Goal: Task Accomplishment & Management: Complete application form

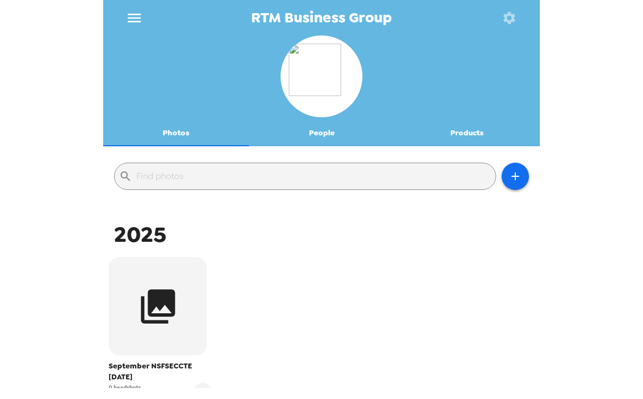
click at [134, 14] on icon "menu" at bounding box center [134, 18] width 13 height 9
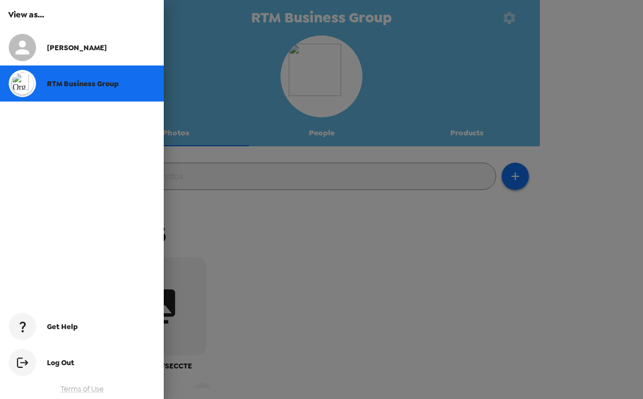
click at [326, 182] on div at bounding box center [321, 199] width 643 height 399
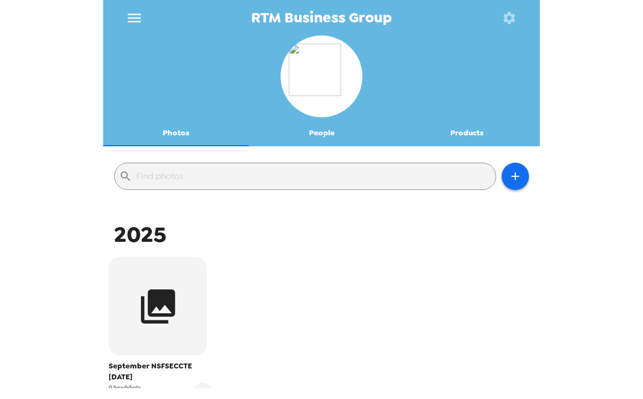
click at [509, 18] on icon "button" at bounding box center [508, 17] width 15 height 15
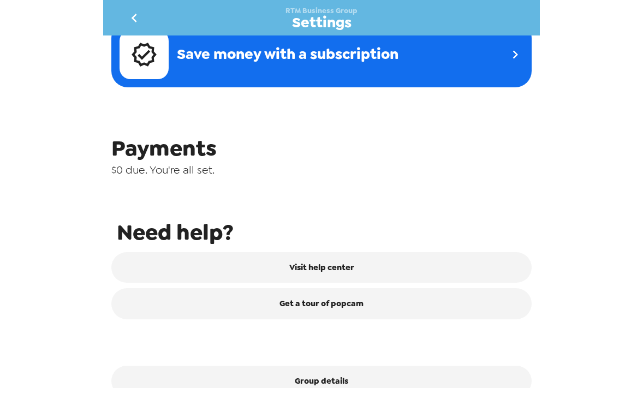
scroll to position [451, 0]
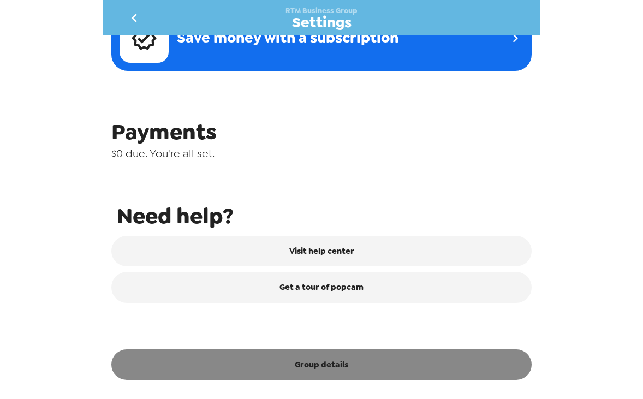
click at [326, 360] on button "Group details" at bounding box center [321, 364] width 420 height 31
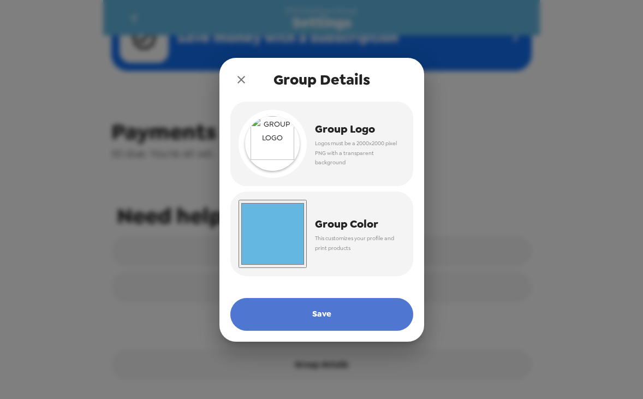
click at [320, 320] on button "Save" at bounding box center [321, 314] width 183 height 33
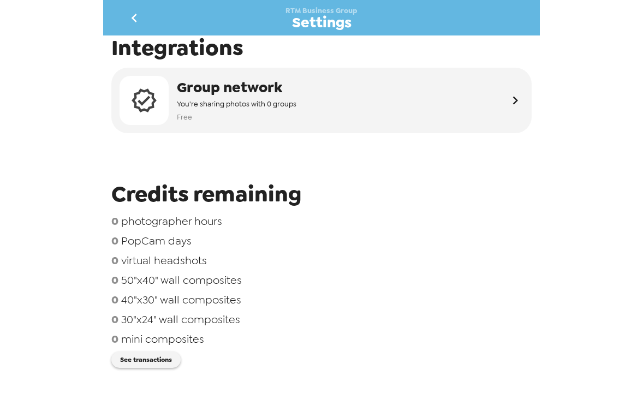
scroll to position [0, 0]
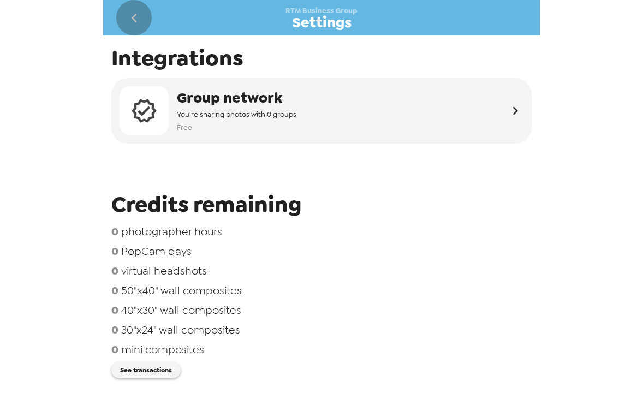
click at [136, 15] on icon "go back" at bounding box center [134, 17] width 17 height 17
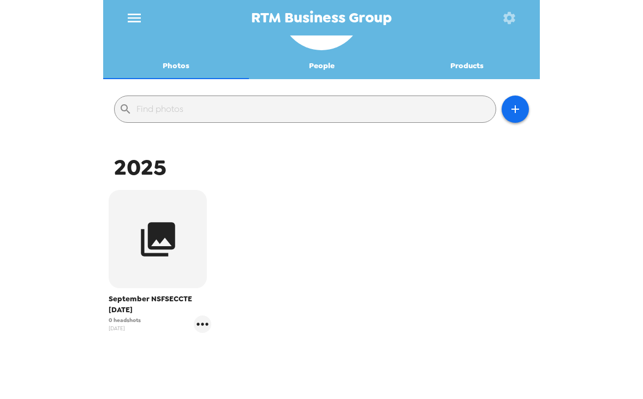
scroll to position [101, 0]
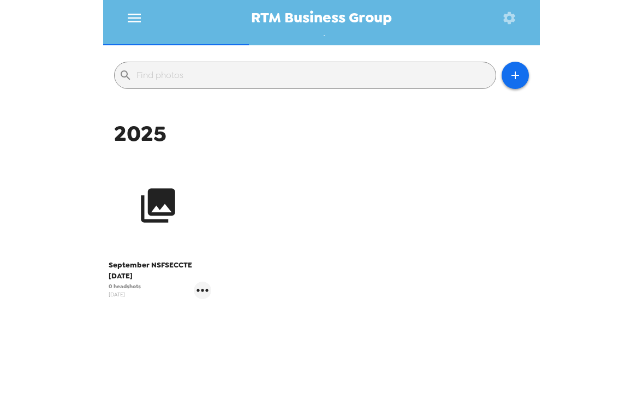
click at [181, 214] on button "button" at bounding box center [158, 205] width 98 height 98
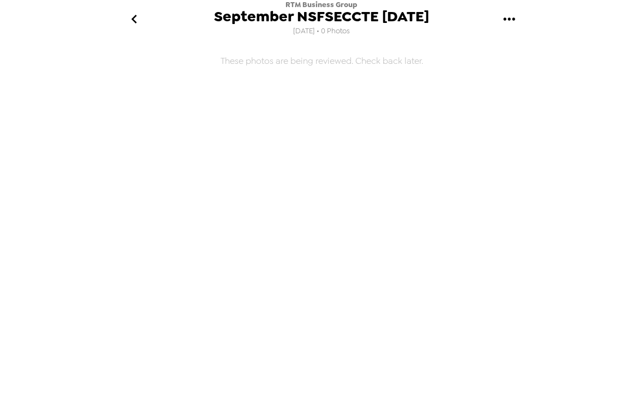
click at [139, 19] on icon "go back" at bounding box center [134, 18] width 17 height 17
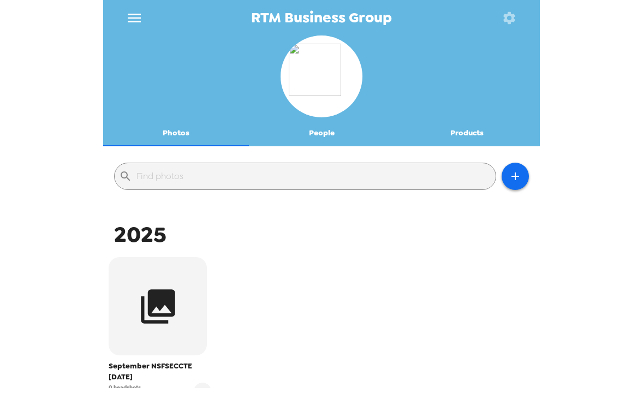
click at [129, 17] on icon "menu" at bounding box center [134, 18] width 13 height 9
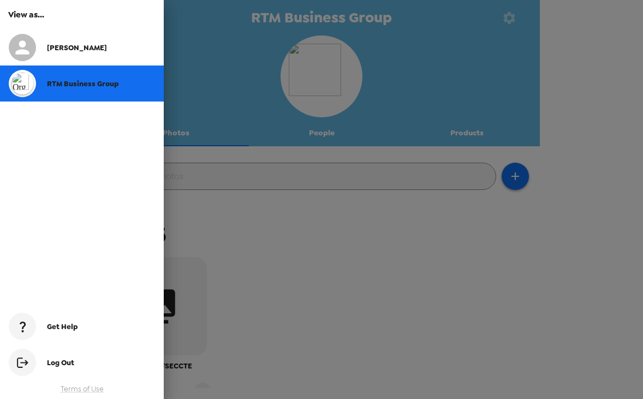
click at [105, 35] on div "[PERSON_NAME]" at bounding box center [82, 47] width 164 height 36
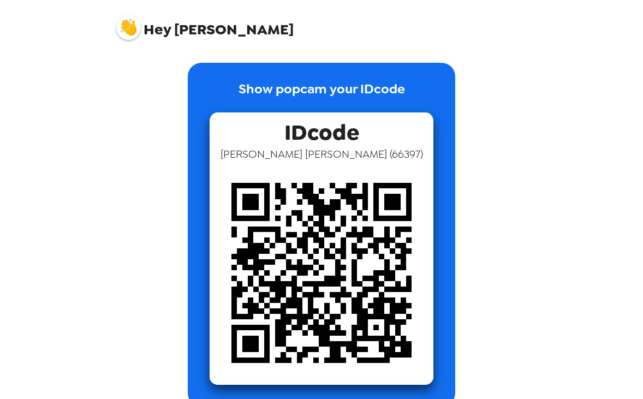
scroll to position [137, 0]
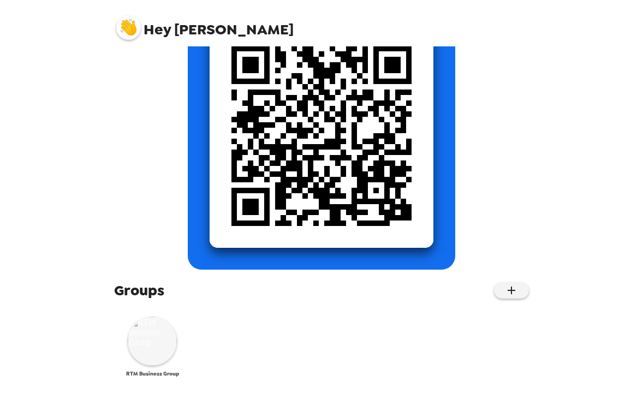
click at [157, 336] on img at bounding box center [152, 340] width 49 height 49
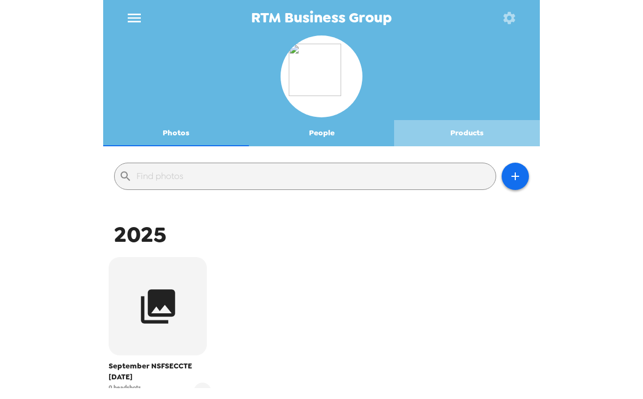
click at [441, 135] on button "Products" at bounding box center [467, 133] width 146 height 26
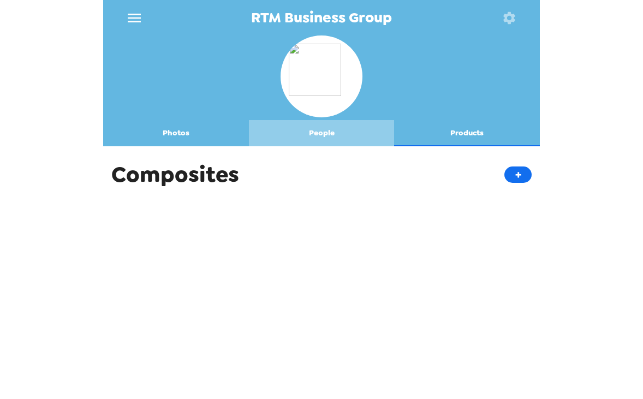
click at [339, 140] on button "People" at bounding box center [322, 133] width 146 height 26
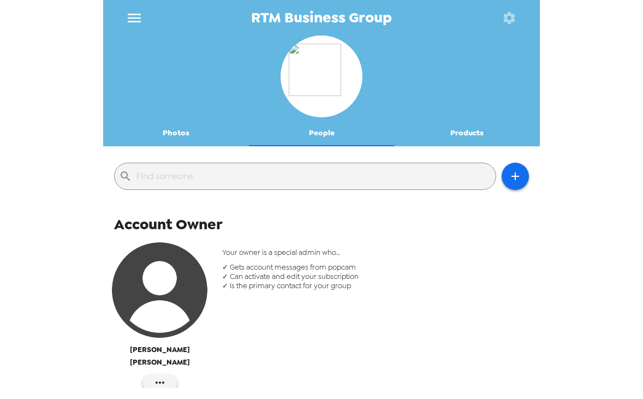
click at [198, 130] on button "Photos" at bounding box center [176, 133] width 146 height 26
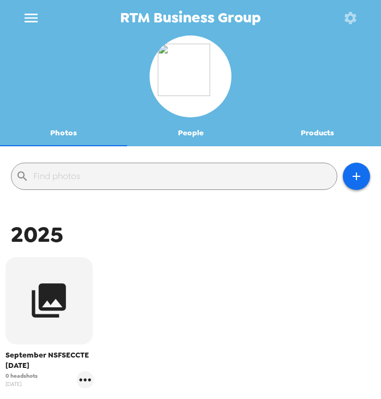
scroll to position [110, 0]
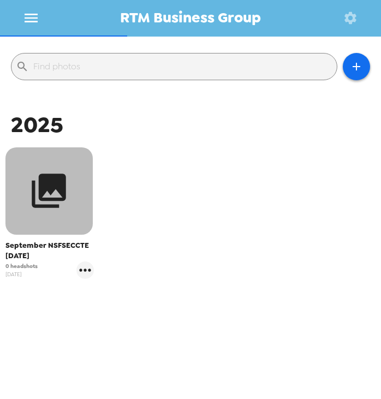
click at [63, 200] on icon "button" at bounding box center [49, 191] width 34 height 34
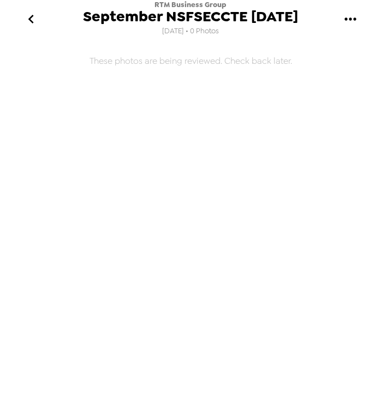
click at [344, 17] on icon "gallery menu" at bounding box center [350, 18] width 17 height 17
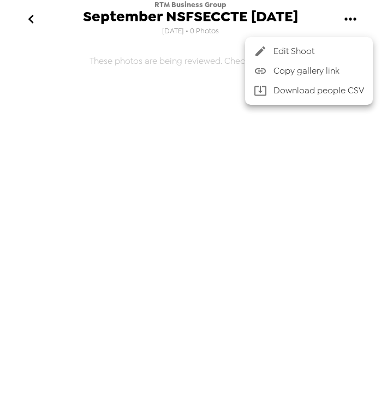
click at [304, 44] on li "Edit Shoot" at bounding box center [309, 51] width 128 height 20
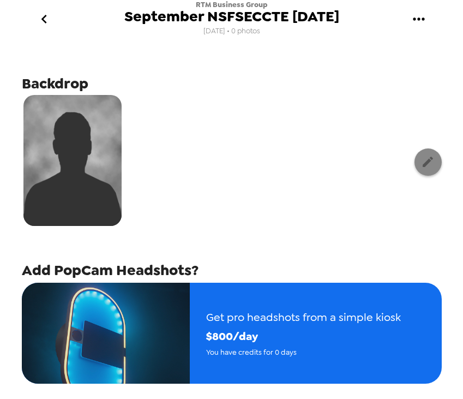
click at [429, 169] on button "button" at bounding box center [428, 161] width 27 height 27
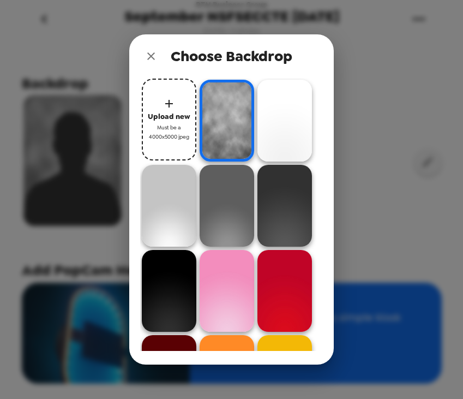
click at [375, 166] on div "Choose Backdrop Upload new Must be a 4000x5000 jpeg" at bounding box center [231, 199] width 463 height 399
click at [152, 57] on icon "close" at bounding box center [151, 56] width 8 height 8
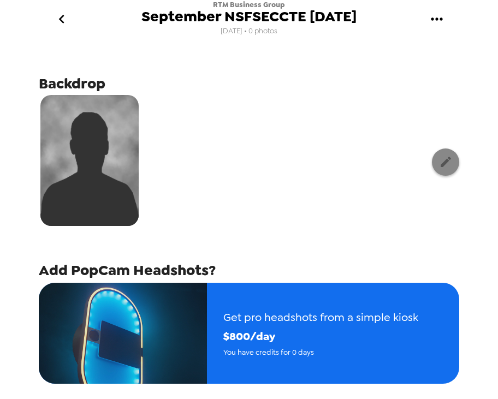
click at [447, 162] on icon "button" at bounding box center [445, 162] width 10 height 10
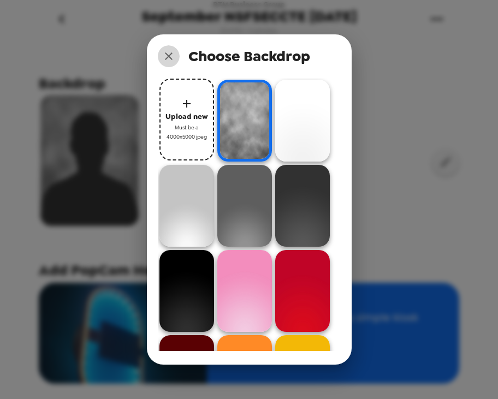
click at [169, 61] on icon "close" at bounding box center [168, 56] width 13 height 13
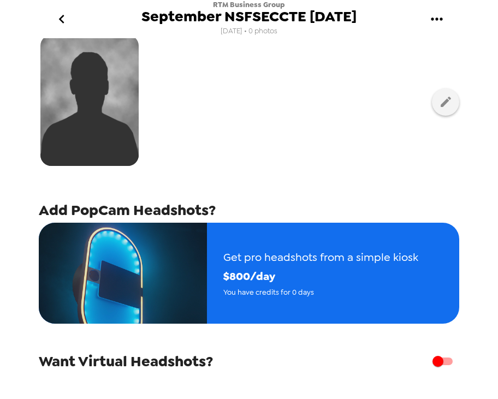
scroll to position [145, 0]
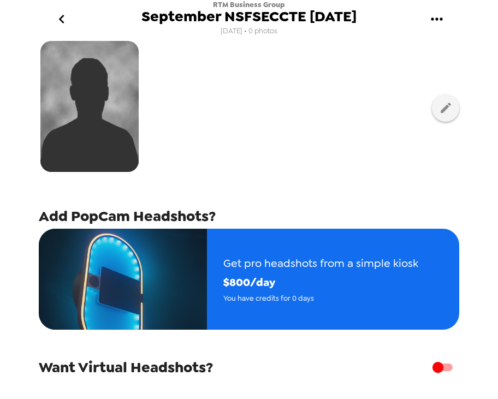
scroll to position [145, 0]
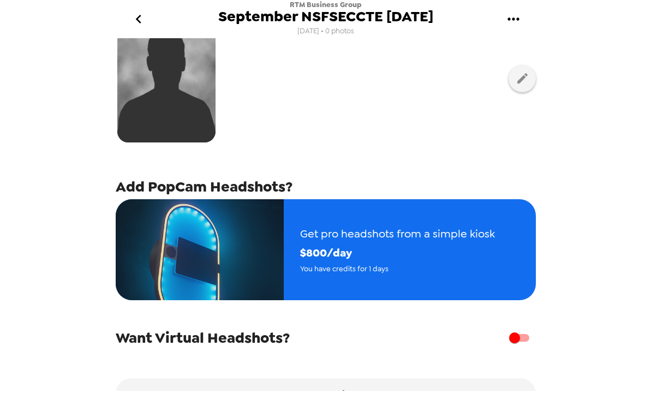
scroll to position [145, 0]
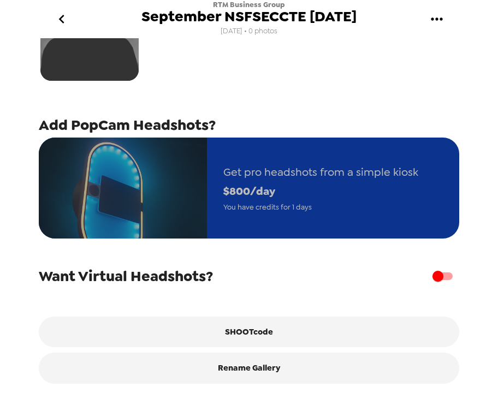
click at [288, 206] on span "You have credits for 1 days" at bounding box center [320, 207] width 195 height 13
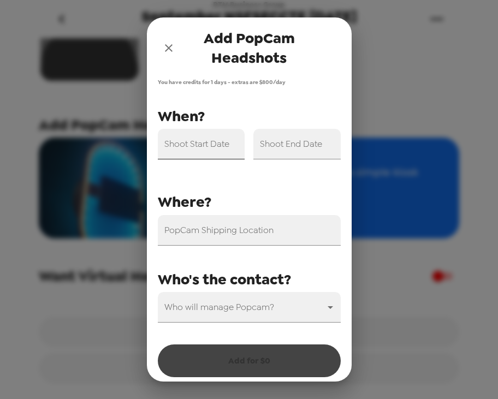
click at [214, 152] on input "Shoot Start Date" at bounding box center [201, 144] width 87 height 31
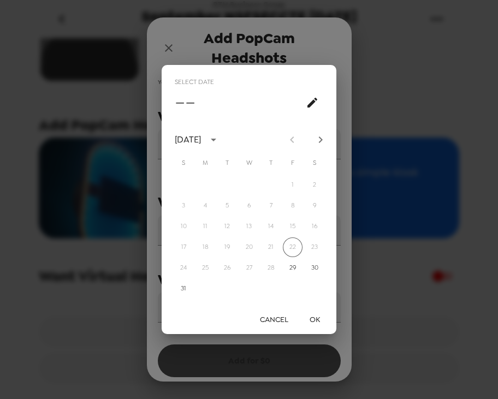
click at [316, 137] on icon "Next month" at bounding box center [320, 139] width 13 height 13
click at [202, 229] on button "15" at bounding box center [205, 227] width 20 height 20
type input "[DATE]"
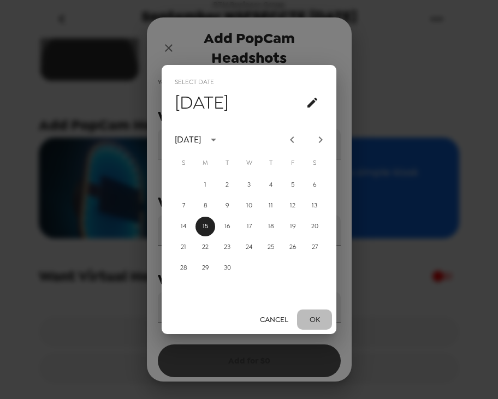
click at [314, 318] on button "OK" at bounding box center [314, 319] width 35 height 20
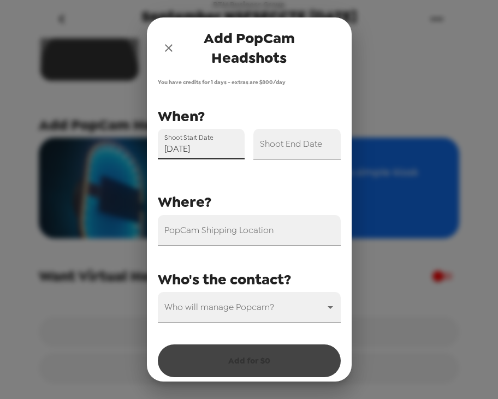
click at [284, 147] on input "Shoot End Date" at bounding box center [296, 144] width 87 height 31
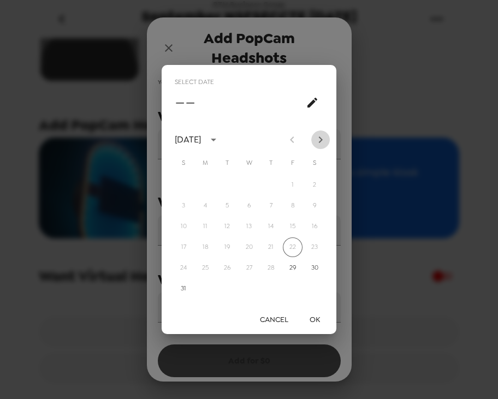
click at [316, 141] on icon "Next month" at bounding box center [320, 139] width 13 height 13
click at [208, 223] on button "15" at bounding box center [205, 227] width 20 height 20
type input "[DATE]"
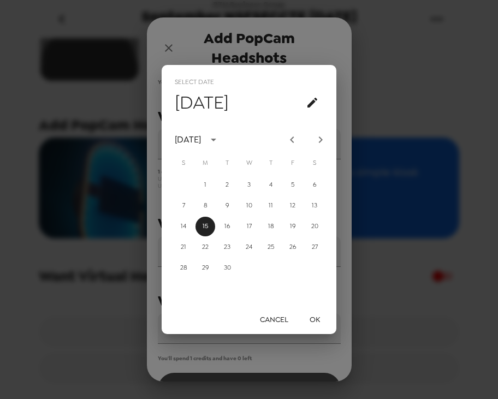
click at [313, 319] on button "OK" at bounding box center [314, 319] width 35 height 20
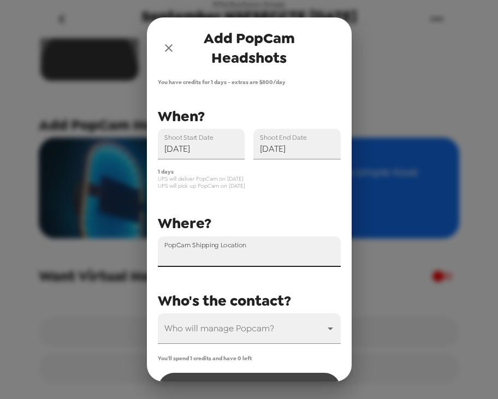
click at [260, 250] on input "PopCam Shipping Location" at bounding box center [249, 251] width 183 height 31
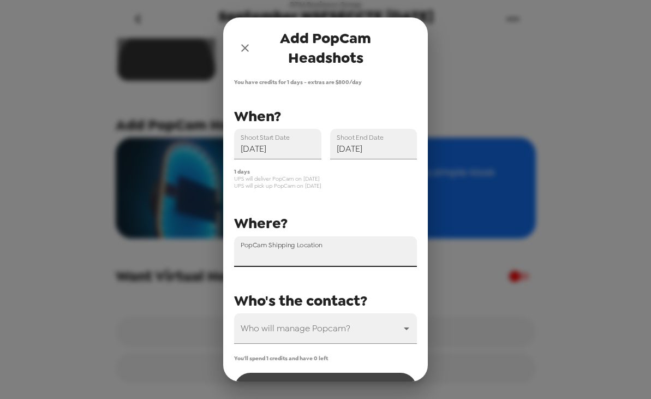
paste input "[STREET_ADDRESS]"
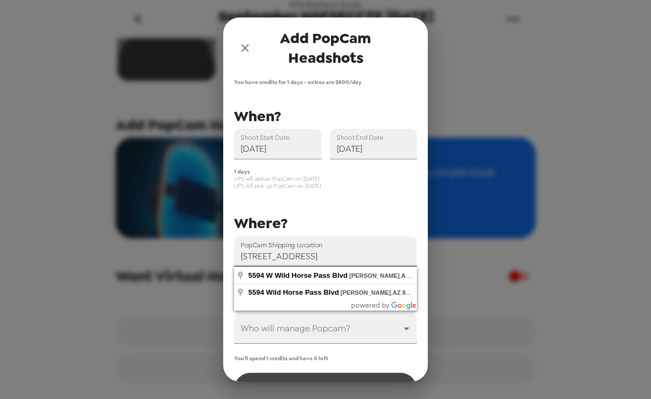
scroll to position [0, 0]
drag, startPoint x: 307, startPoint y: 258, endPoint x: 194, endPoint y: 258, distance: 113.0
click at [194, 258] on div "Add PopCam Headshots You have credits for 1 days - extras are $ 800 /day PopCam…" at bounding box center [325, 199] width 651 height 399
type input "[STREET_ADDRESS]"
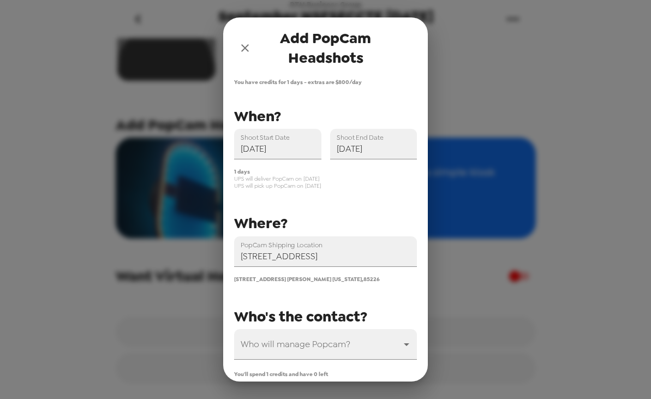
scroll to position [50, 0]
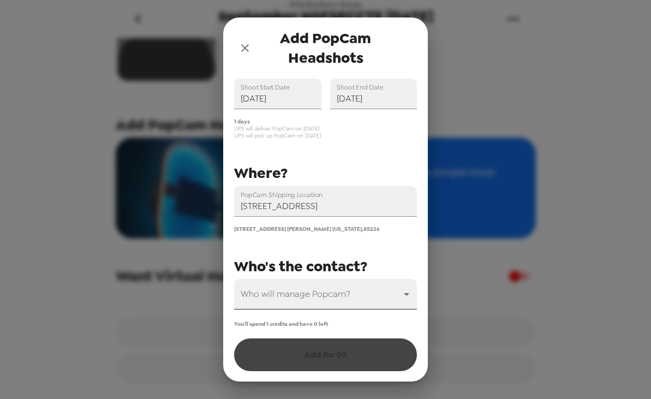
click at [311, 285] on body "RTM Business Group September NSFSECCTE 9/15/25 8/20/25 • 0 photos Backdrop Add …" at bounding box center [325, 199] width 651 height 399
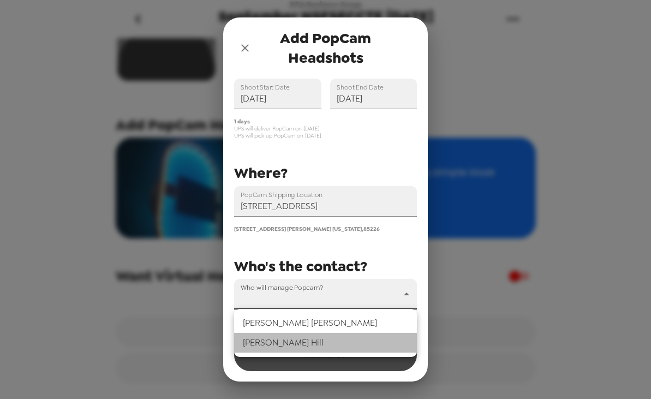
click at [282, 337] on li "[PERSON_NAME]" at bounding box center [325, 343] width 183 height 20
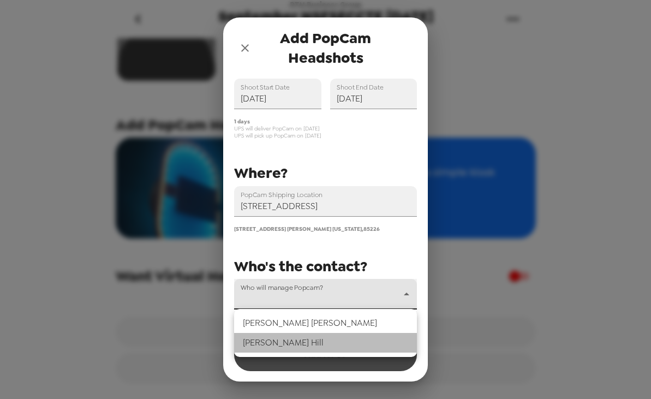
type input "69667"
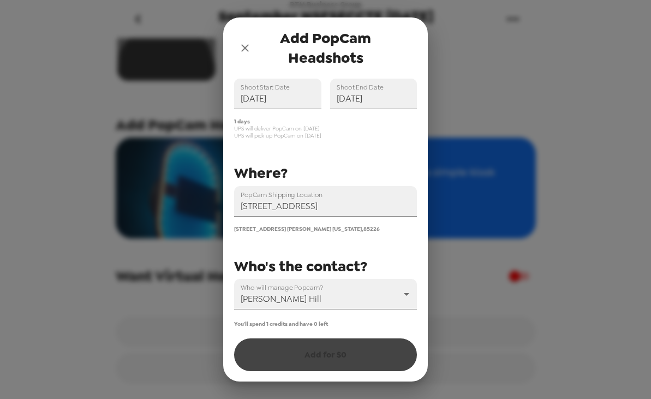
click at [294, 355] on div "You'll spend 1 credits and have 0 left Add for $ 0" at bounding box center [325, 345] width 183 height 51
click at [330, 355] on div "You'll spend 1 credits and have 0 left Add for $ 0" at bounding box center [325, 345] width 183 height 51
click at [312, 322] on span "You'll spend 1 credits and have 0 left" at bounding box center [281, 323] width 94 height 7
click at [302, 344] on div "You'll spend 1 credits and have 0 left Add for $ 0" at bounding box center [325, 345] width 183 height 51
click at [307, 362] on div "You'll spend 1 credits and have 0 left Add for $ 0" at bounding box center [325, 345] width 183 height 51
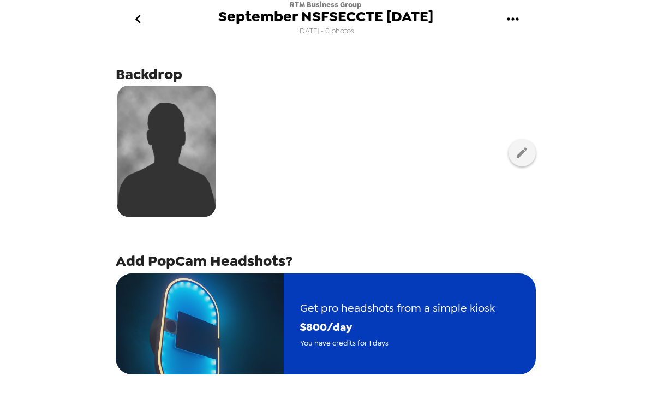
scroll to position [11, 0]
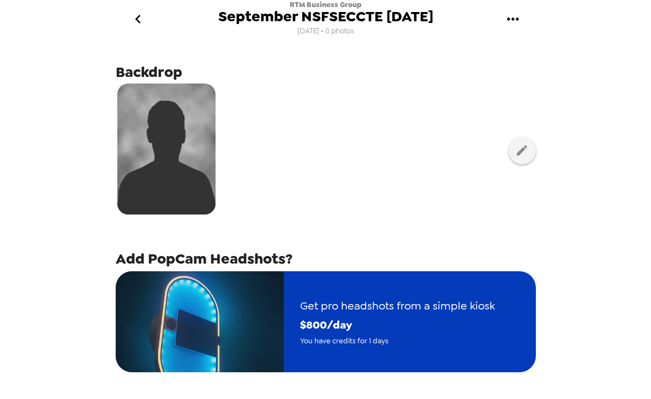
click at [334, 315] on span "$ 800 /day" at bounding box center [397, 324] width 195 height 19
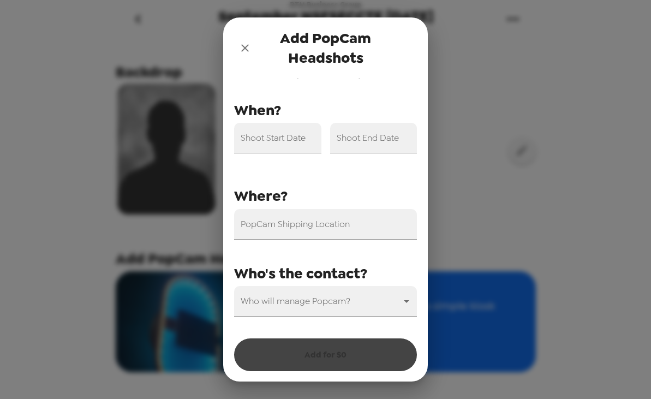
scroll to position [0, 0]
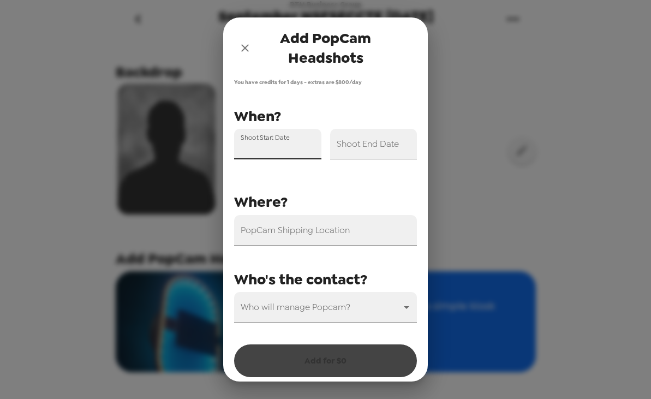
click at [268, 140] on div "Shoot Start Date" at bounding box center [277, 144] width 87 height 31
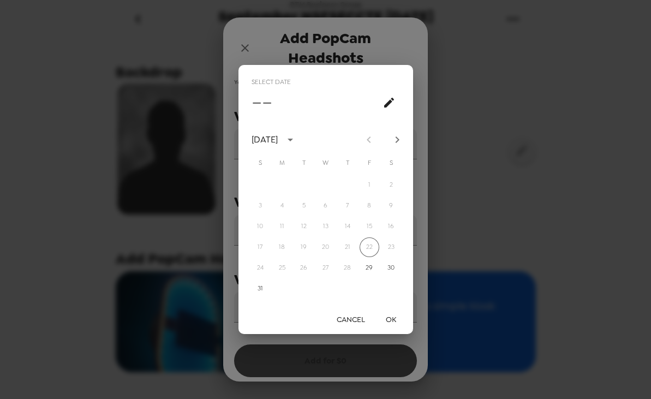
click at [396, 137] on icon "Next month" at bounding box center [397, 139] width 4 height 7
click at [286, 229] on button "15" at bounding box center [282, 227] width 20 height 20
type input "[DATE]"
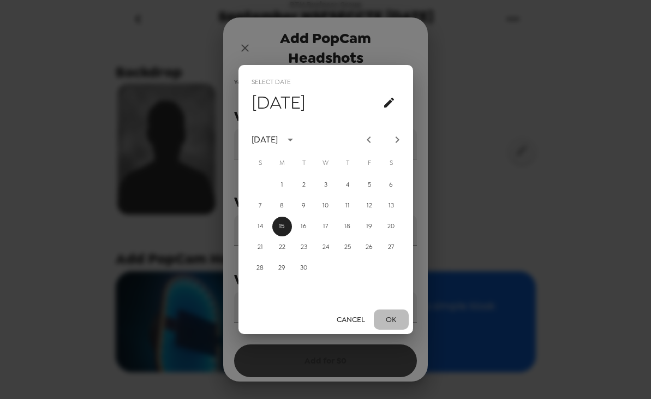
click at [387, 314] on button "OK" at bounding box center [391, 319] width 35 height 20
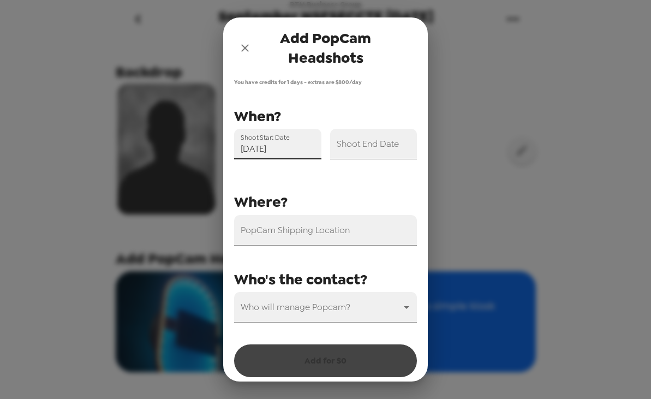
click at [372, 148] on input "Shoot End Date" at bounding box center [373, 144] width 87 height 31
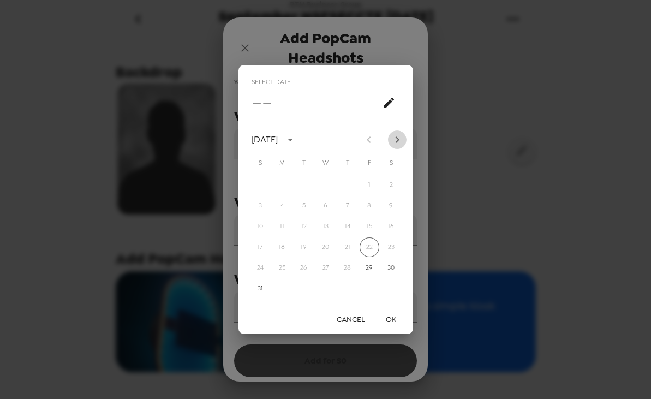
click at [397, 142] on icon "Next month" at bounding box center [397, 139] width 13 height 13
click at [280, 221] on button "15" at bounding box center [282, 227] width 20 height 20
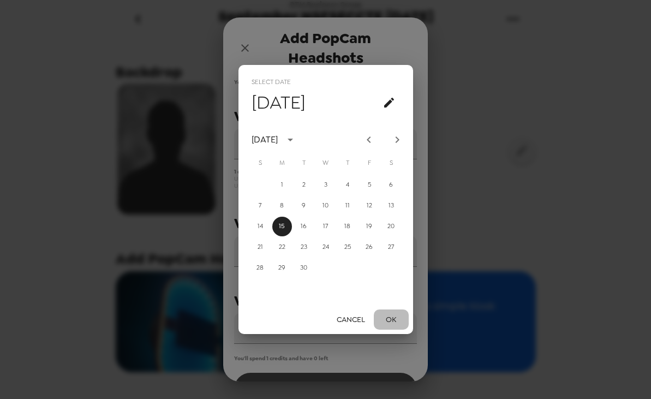
click at [394, 318] on button "OK" at bounding box center [391, 319] width 35 height 20
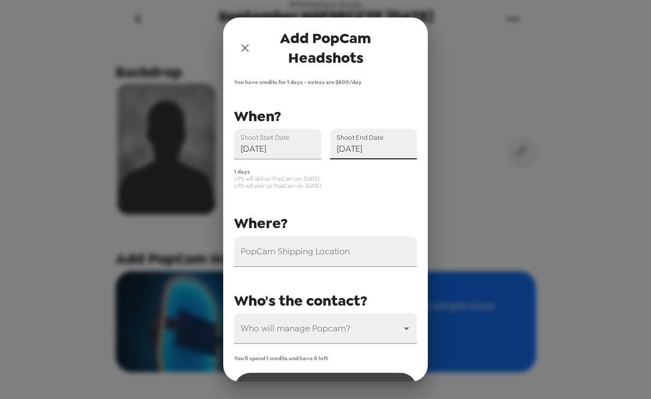
scroll to position [34, 0]
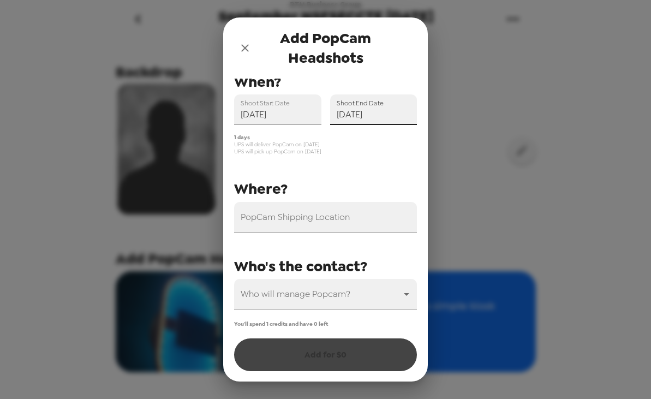
click at [374, 116] on input "[DATE]" at bounding box center [373, 109] width 87 height 31
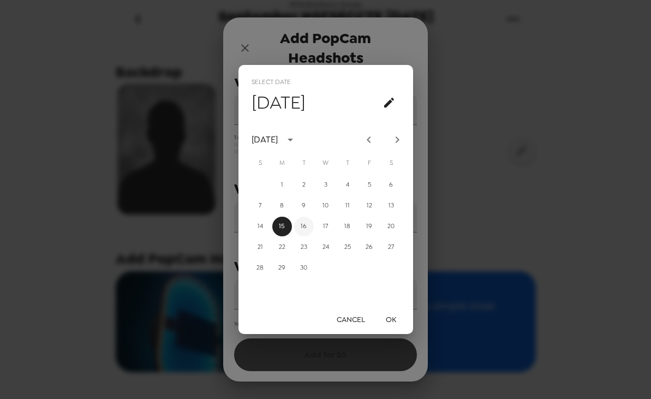
click at [301, 228] on button "16" at bounding box center [304, 227] width 20 height 20
click at [387, 315] on button "OK" at bounding box center [391, 319] width 35 height 20
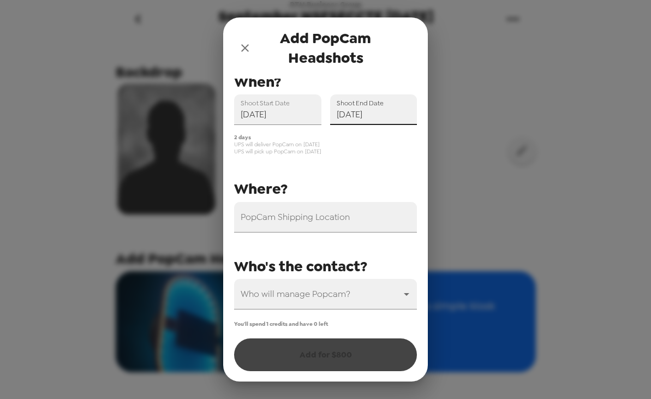
click at [369, 119] on input "[DATE]" at bounding box center [373, 109] width 87 height 31
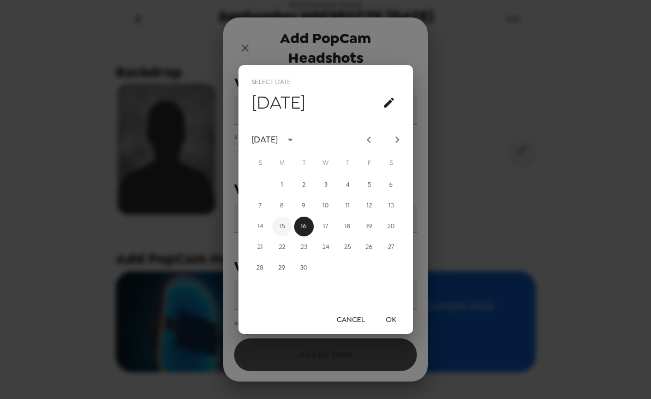
click at [282, 225] on button "15" at bounding box center [282, 227] width 20 height 20
type input "[DATE]"
click at [392, 322] on button "OK" at bounding box center [391, 319] width 35 height 20
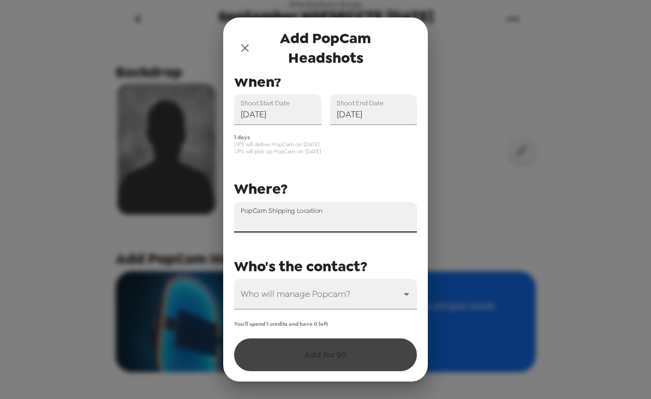
click at [339, 223] on input "PopCam Shipping Location" at bounding box center [325, 217] width 183 height 31
paste input "[STREET_ADDRESS]"
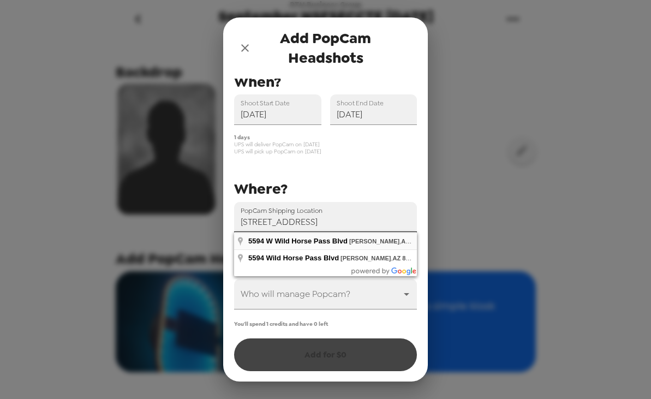
type input "[STREET_ADDRESS]"
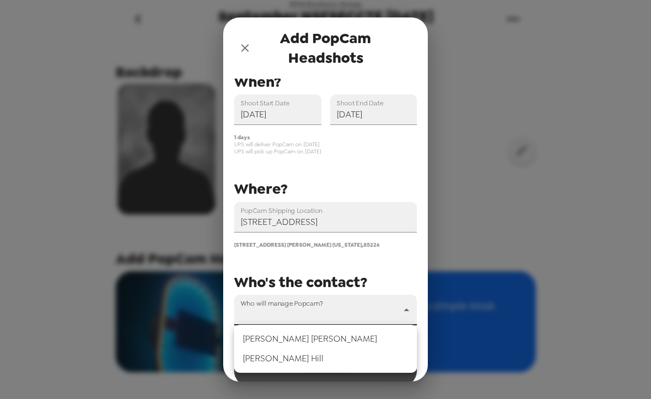
click at [326, 296] on body "RTM Business Group September NSFSECCTE [DATE] [DATE] • 0 photos Backdrop Add Po…" at bounding box center [325, 199] width 651 height 399
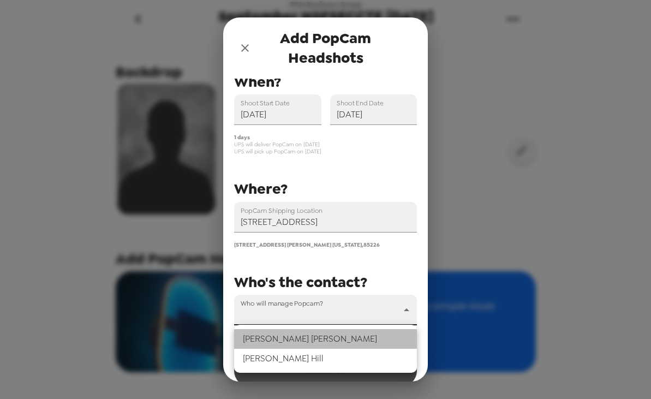
click at [309, 332] on li "[PERSON_NAME]" at bounding box center [325, 339] width 183 height 20
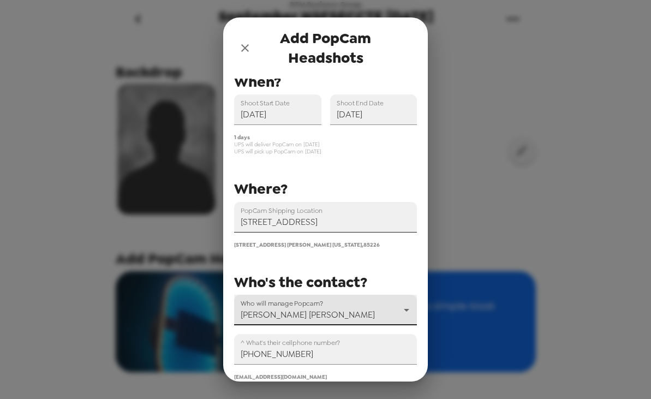
scroll to position [105, 0]
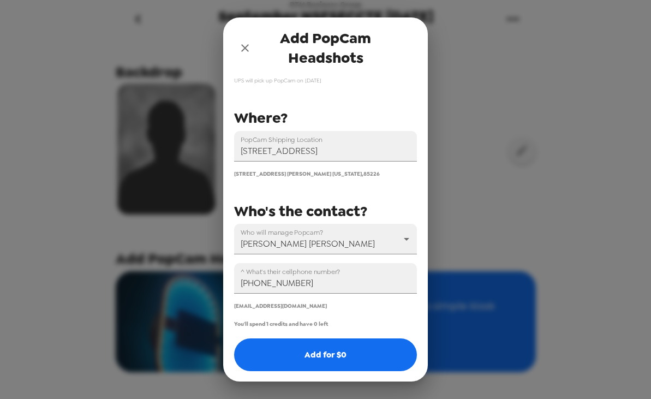
click at [305, 232] on label "Who will manage Popcam?" at bounding box center [282, 232] width 82 height 9
click at [296, 243] on body "RTM Business Group September NSFSECCTE [DATE] [DATE] • 0 photos Backdrop Add Po…" at bounding box center [325, 199] width 651 height 399
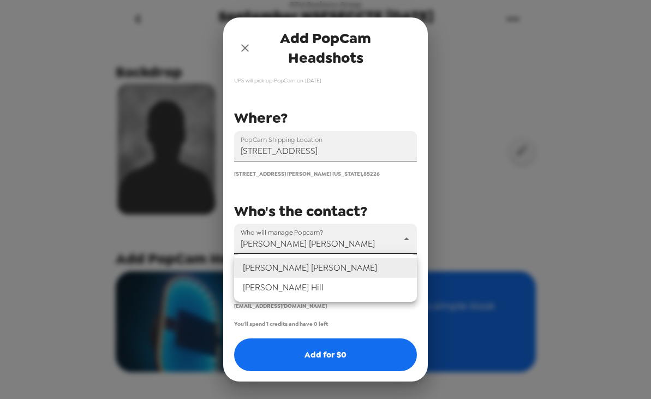
click at [299, 292] on li "[PERSON_NAME]" at bounding box center [325, 288] width 183 height 20
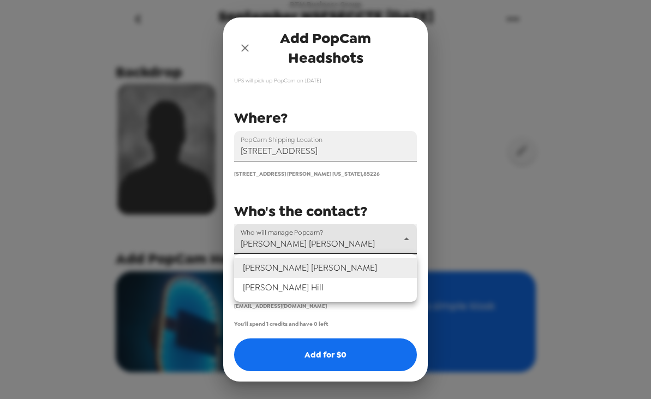
type input "69667"
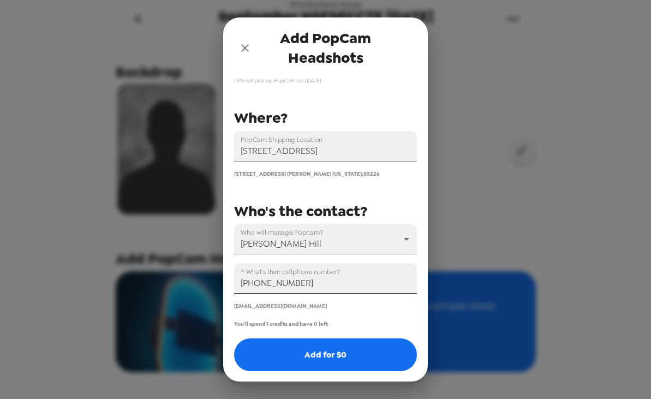
click at [312, 287] on input "[PHONE_NUMBER]" at bounding box center [325, 278] width 183 height 31
paste input "499-2528"
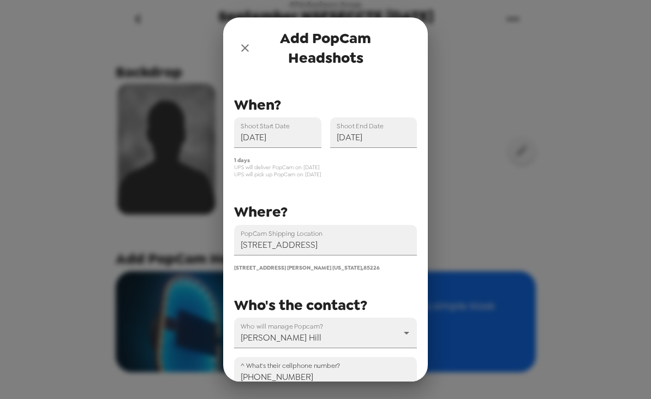
scroll to position [9, 0]
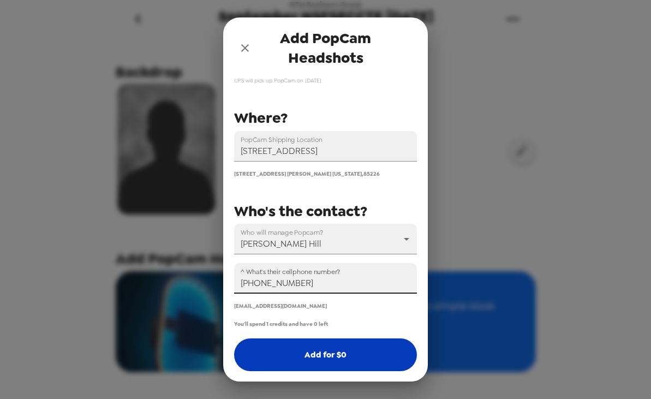
type input "[PHONE_NUMBER]"
click at [313, 346] on button "Add for $ 0" at bounding box center [325, 354] width 183 height 33
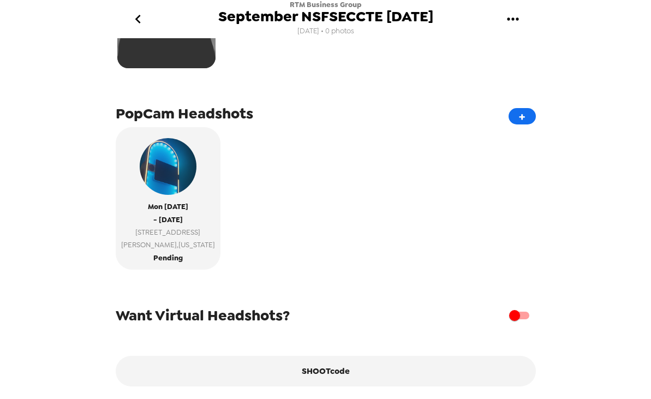
scroll to position [159, 0]
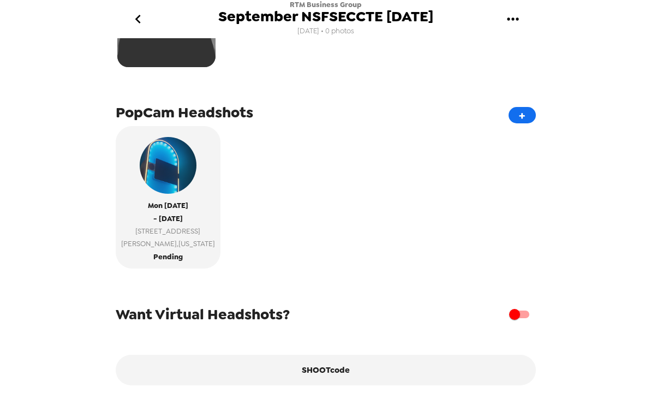
click at [513, 314] on input "checkbox" at bounding box center [514, 314] width 62 height 21
checkbox input "true"
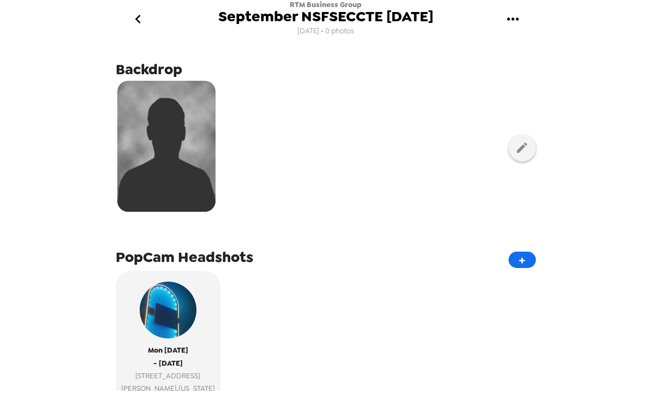
scroll to position [105, 0]
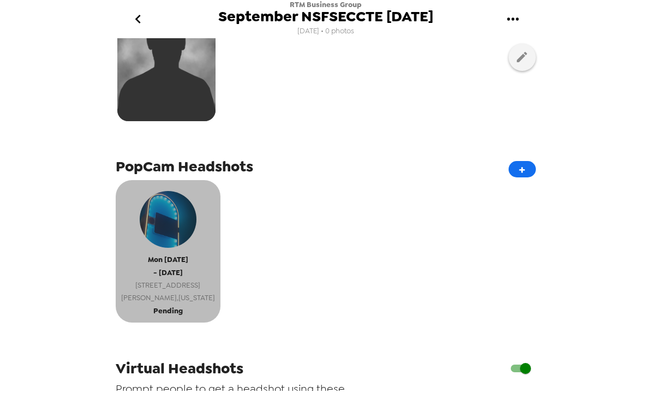
click at [183, 273] on span "- [DATE]" at bounding box center [167, 272] width 29 height 13
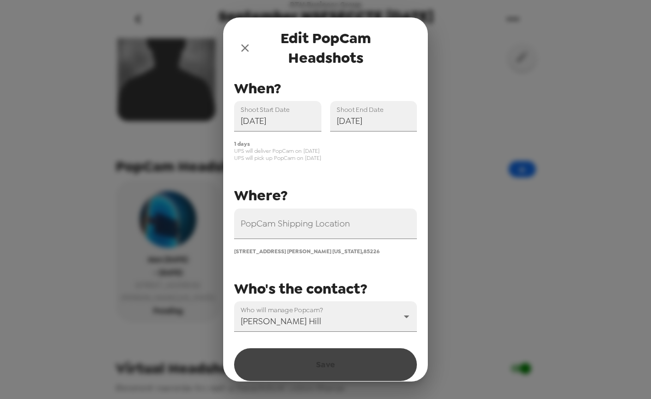
scroll to position [0, 0]
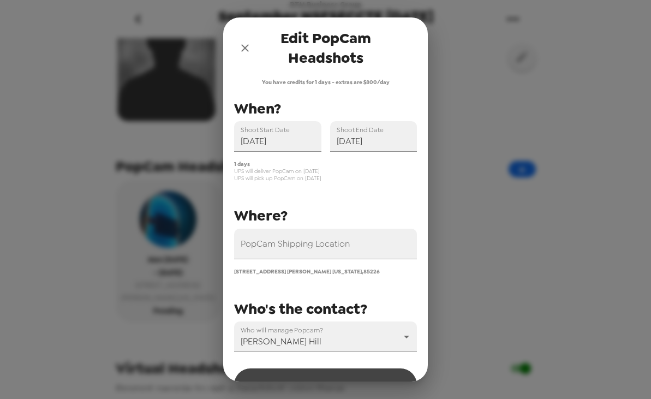
click at [242, 44] on icon "close" at bounding box center [244, 47] width 13 height 13
